Goal: Information Seeking & Learning: Learn about a topic

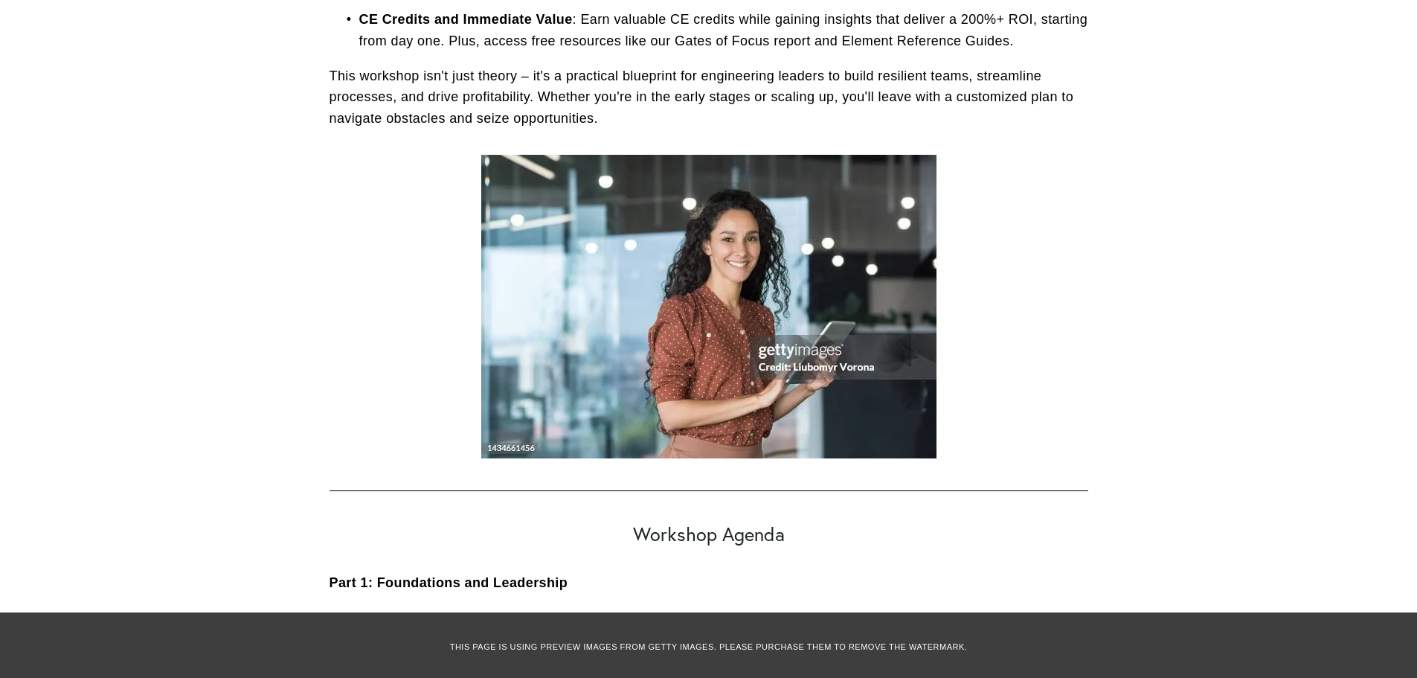
scroll to position [1190, 0]
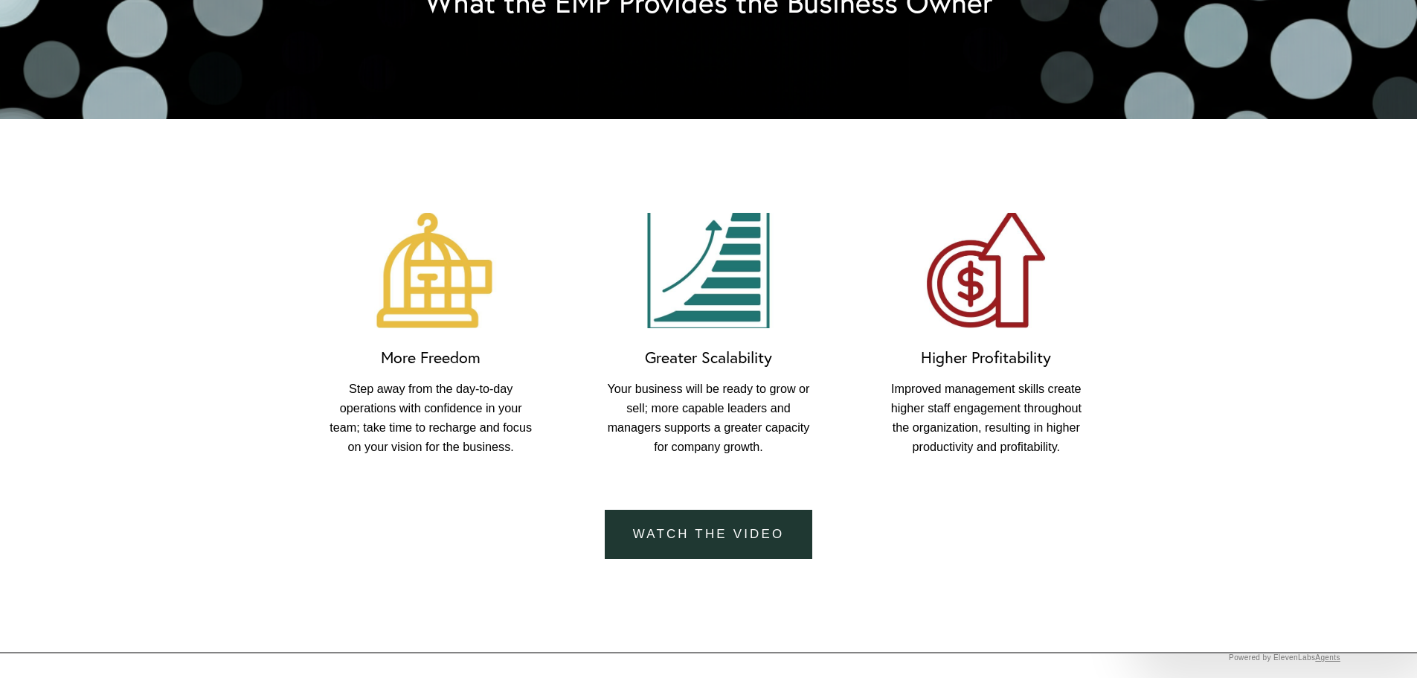
scroll to position [1042, 0]
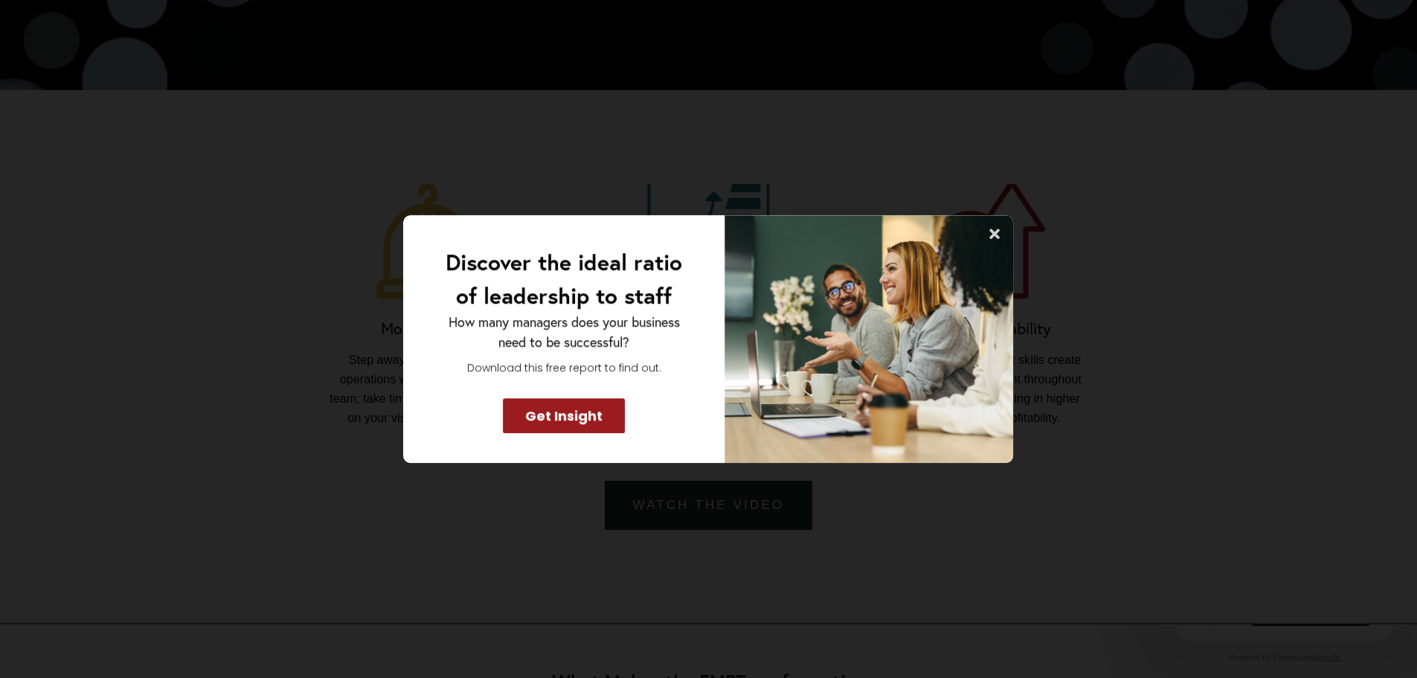
click at [996, 233] on icon at bounding box center [995, 233] width 10 height 10
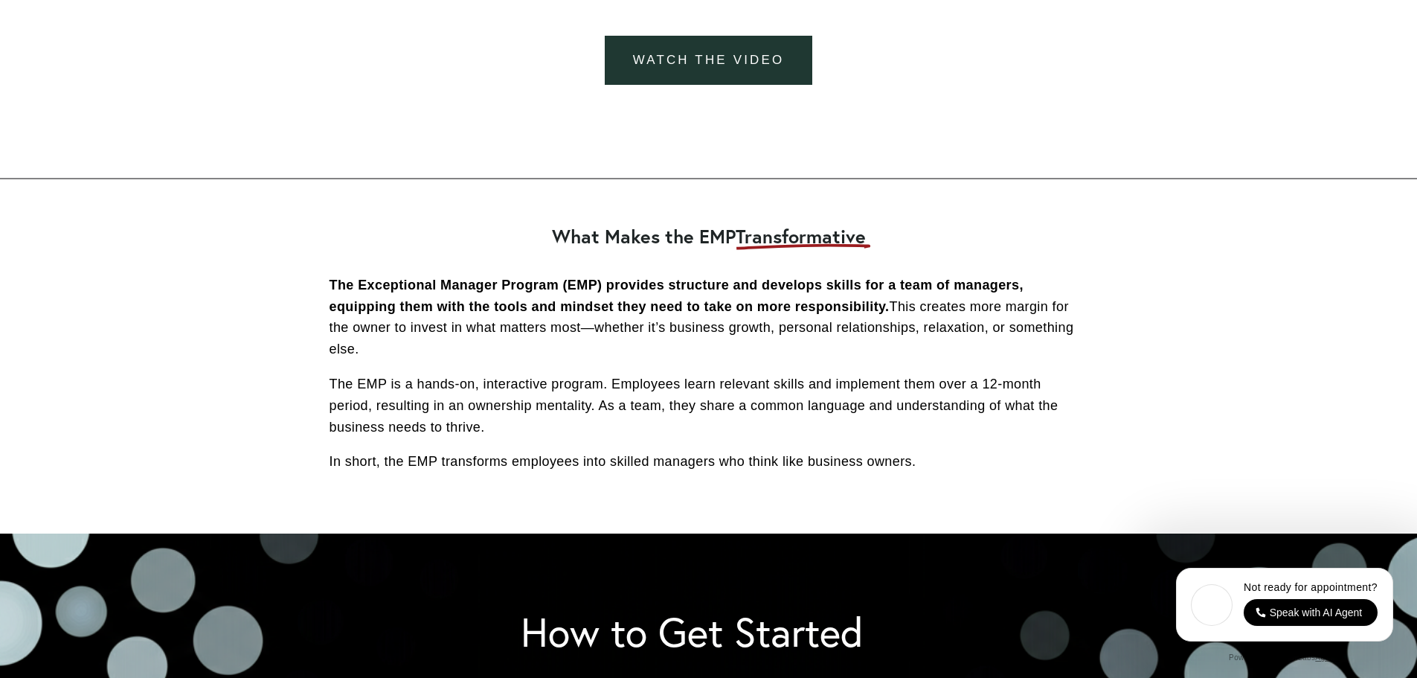
scroll to position [1488, 0]
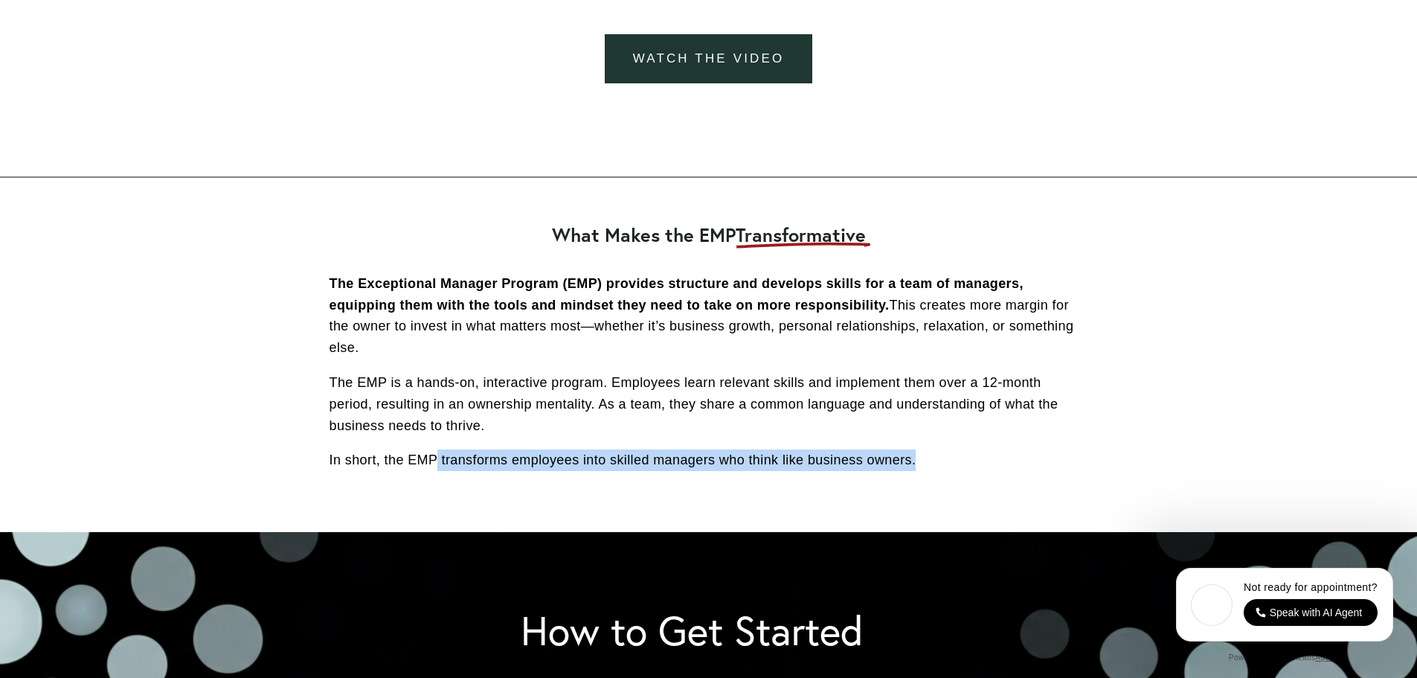
drag, startPoint x: 932, startPoint y: 464, endPoint x: 439, endPoint y: 475, distance: 493.4
click at [439, 475] on div "The Exceptional Manager Program (EMP) provides structure and develops skills fo…" at bounding box center [709, 379] width 759 height 212
copy p "transforms employees into skilled managers who think like business owners."
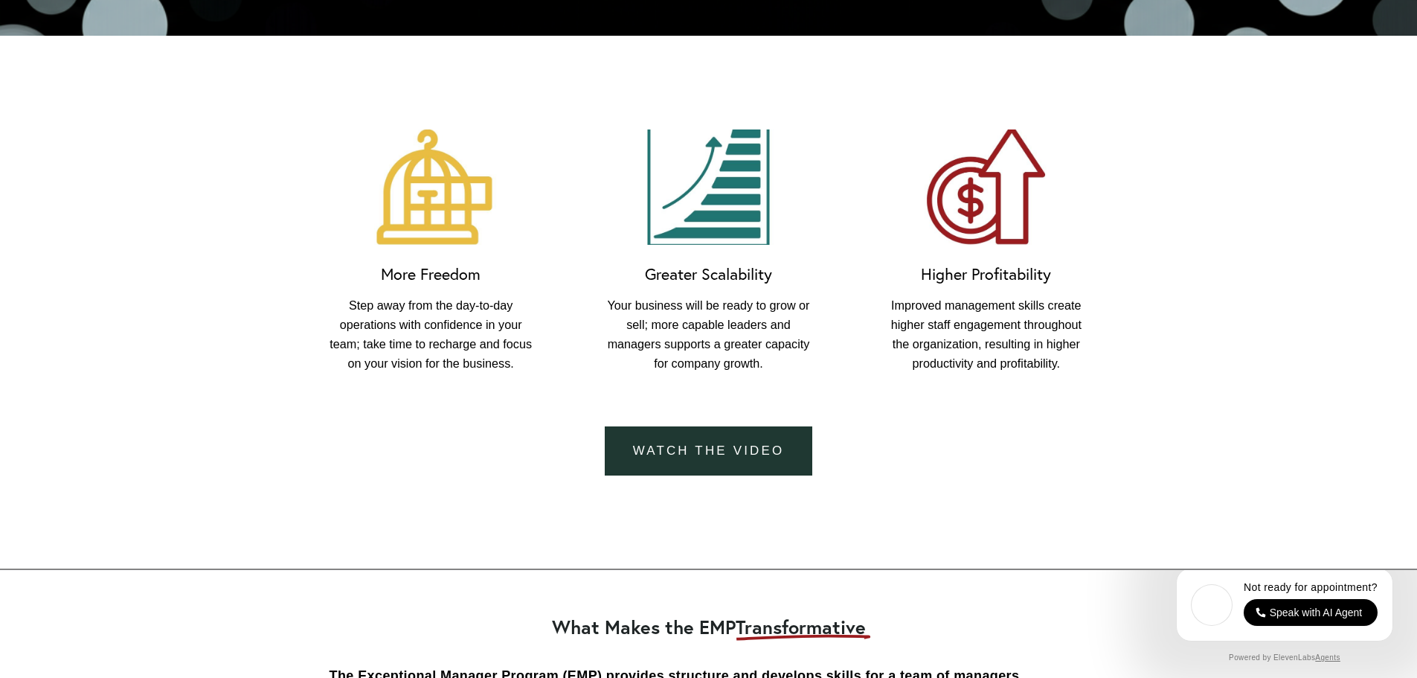
scroll to position [1116, 0]
